Goal: Navigation & Orientation: Find specific page/section

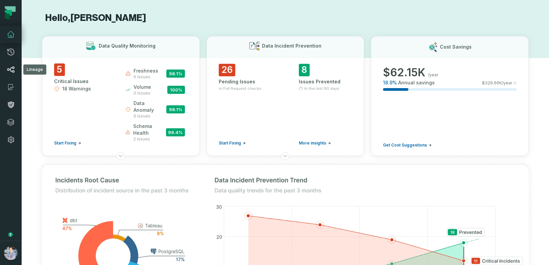
click at [11, 66] on icon at bounding box center [11, 70] width 8 height 8
